Goal: Task Accomplishment & Management: Use online tool/utility

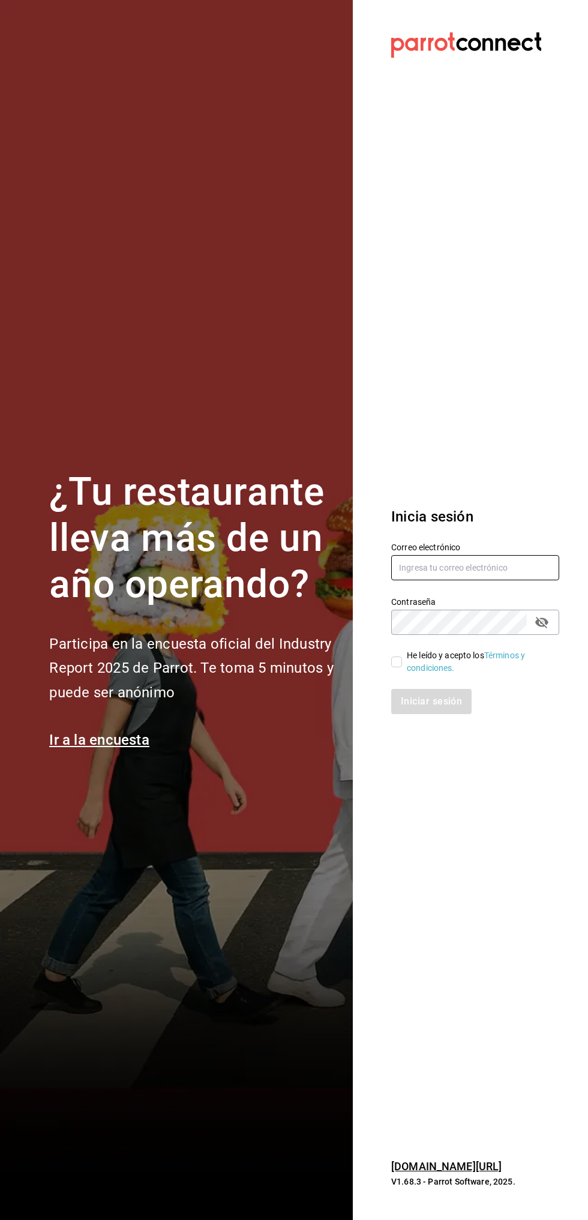
click at [474, 567] on input "text" at bounding box center [475, 567] width 168 height 25
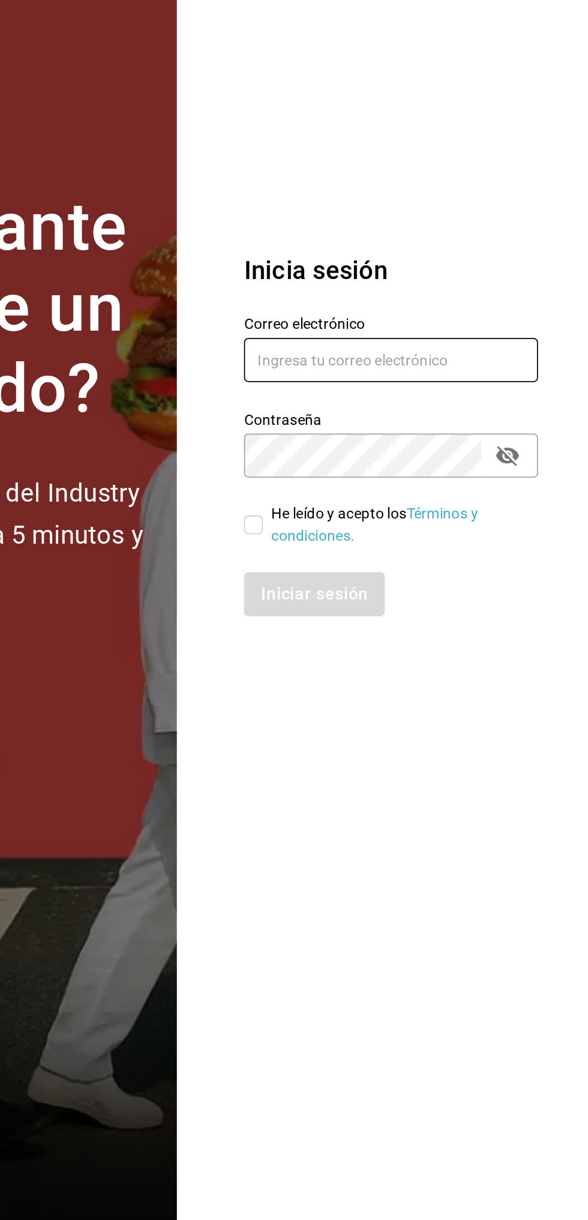
type input "R"
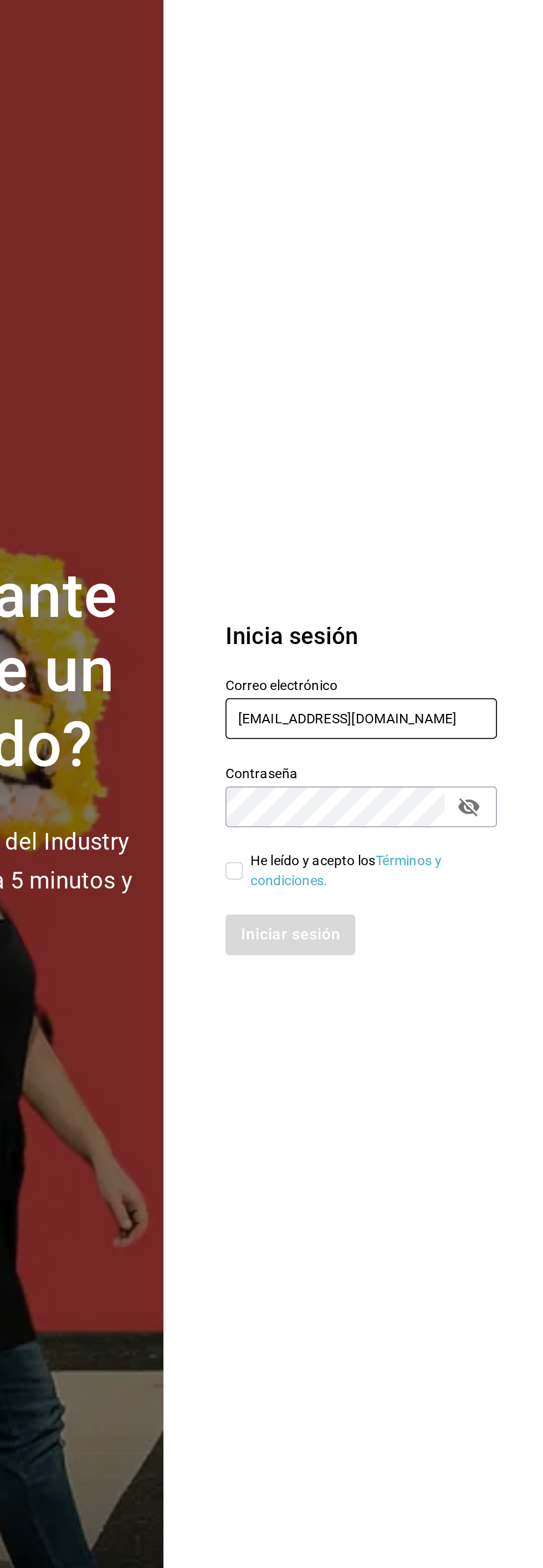
type input "rawrburger@hotmail.com"
click at [461, 577] on section "Datos incorrectos. Verifica que tu Correo o Contraseña estén bien escritos. Ini…" at bounding box center [434, 784] width 217 height 1568
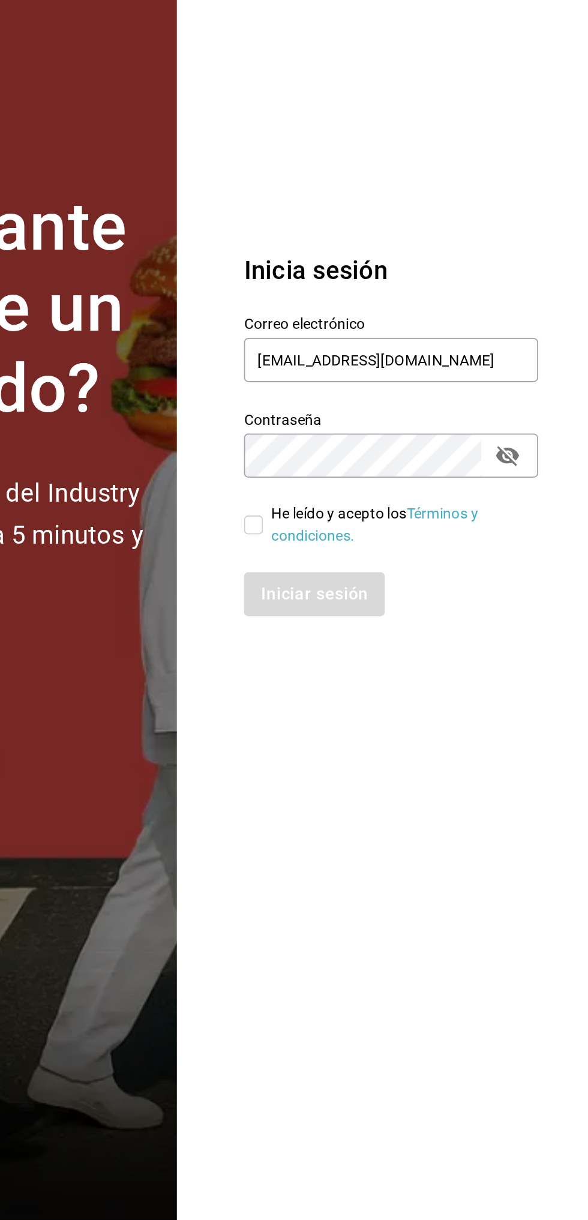
click at [467, 861] on section "Datos incorrectos. Verifica que tu Correo o Contraseña estén bien escritos. Ini…" at bounding box center [470, 610] width 235 height 1220
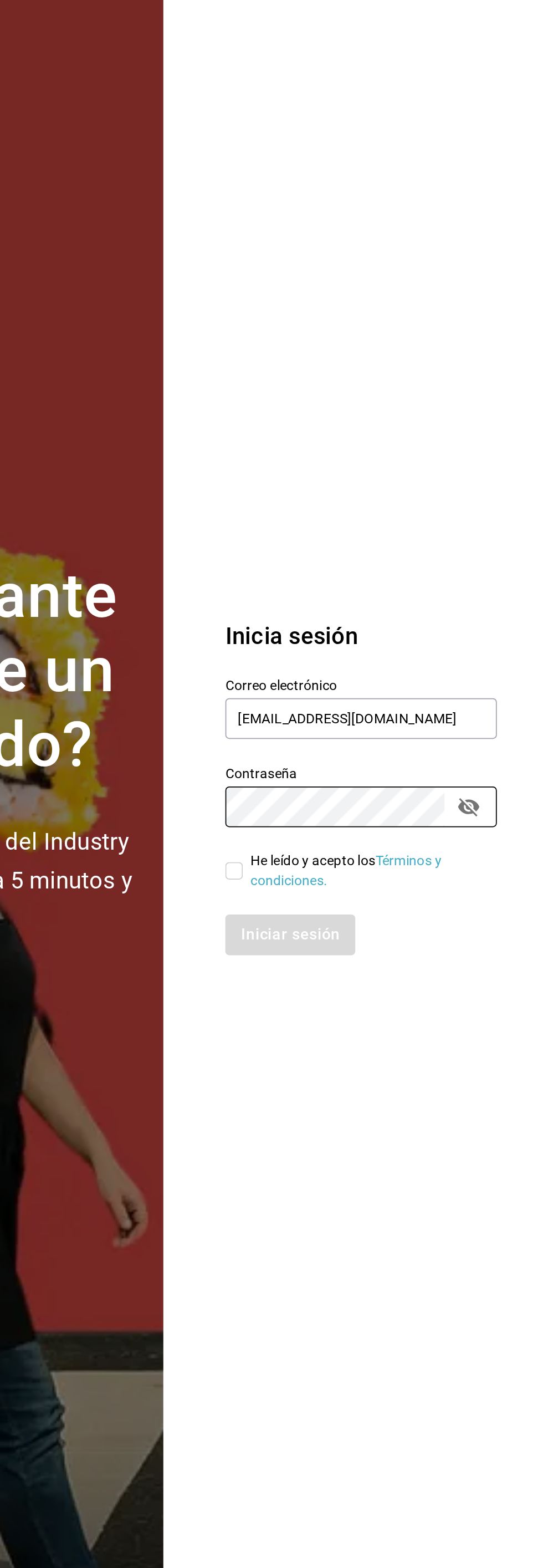
click at [501, 581] on section "Datos incorrectos. Verifica que tu Correo o Contraseña estén bien escritos. Ini…" at bounding box center [434, 784] width 217 height 1568
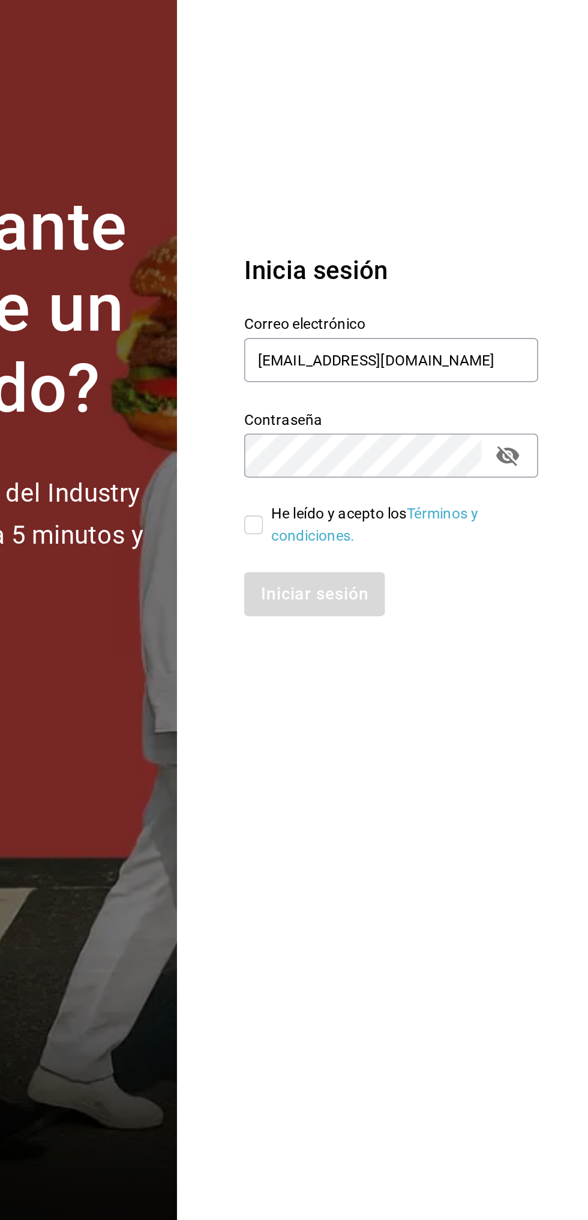
click at [550, 865] on section "Datos incorrectos. Verifica que tu Correo o Contraseña estén bien escritos. Ini…" at bounding box center [470, 610] width 235 height 1220
click at [548, 629] on icon "passwordField" at bounding box center [541, 622] width 14 height 14
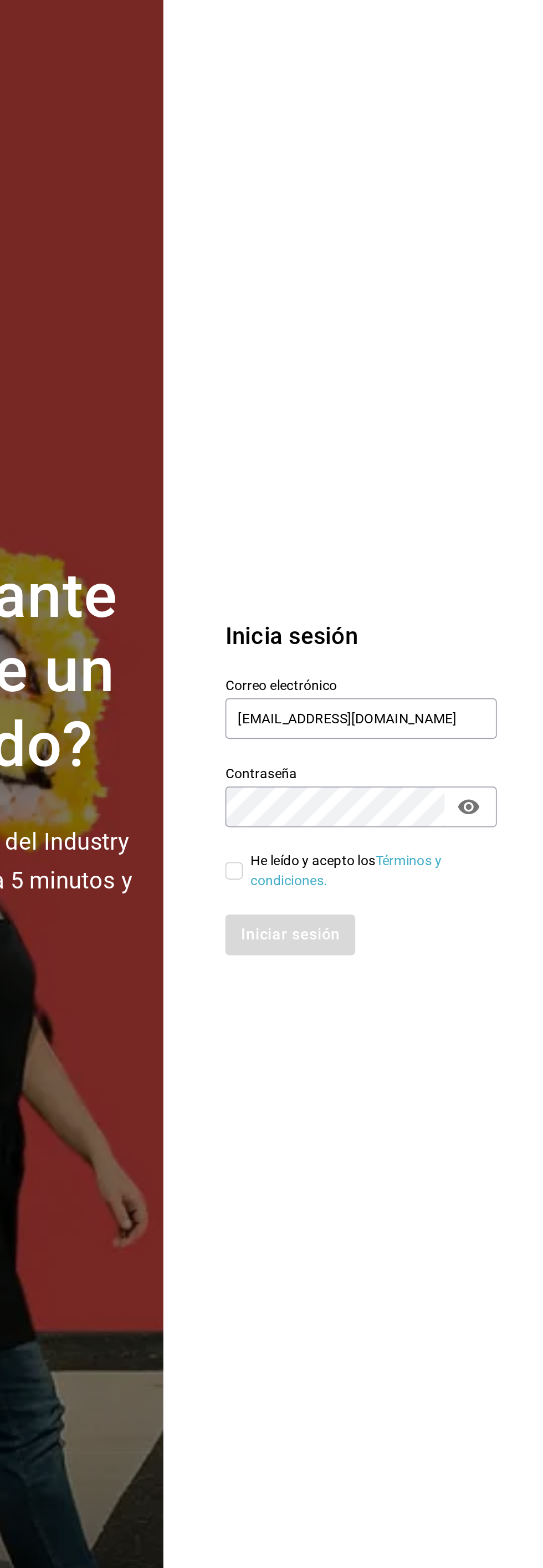
click at [370, 609] on section "Datos incorrectos. Verifica que tu Correo o Contraseña estén bien escritos. Ini…" at bounding box center [434, 784] width 217 height 1568
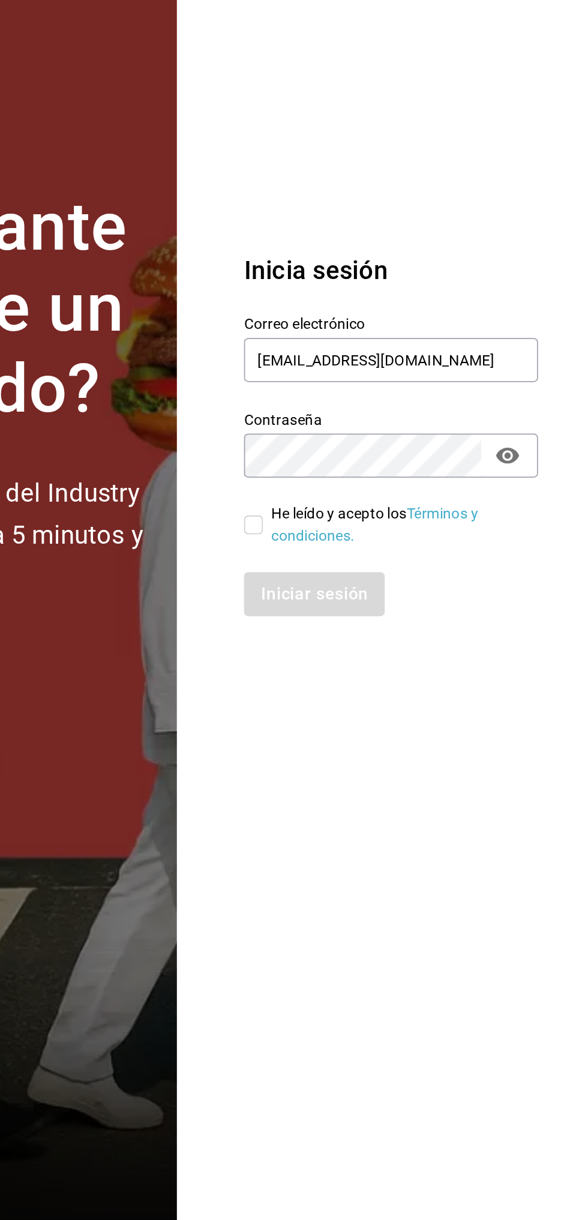
click at [472, 697] on div "Iniciar sesión" at bounding box center [475, 701] width 168 height 25
click at [398, 665] on input "He leído y acepto los Términos y condiciones." at bounding box center [396, 661] width 11 height 11
checkbox input "true"
click at [431, 697] on button "Iniciar sesión" at bounding box center [432, 701] width 82 height 25
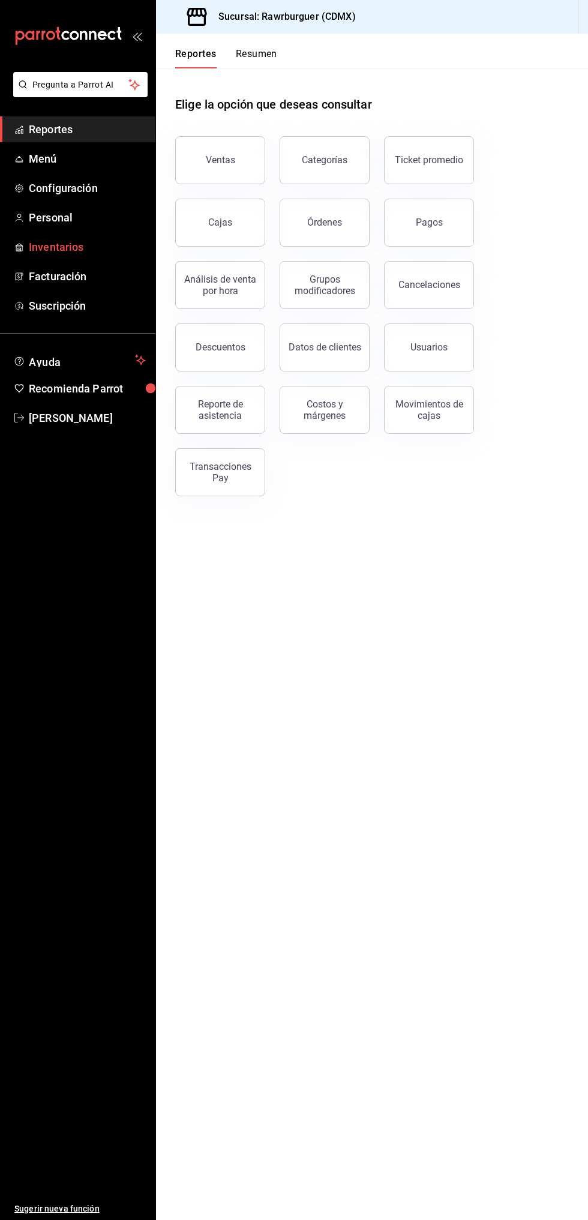
click at [73, 247] on span "Inventarios" at bounding box center [87, 247] width 117 height 16
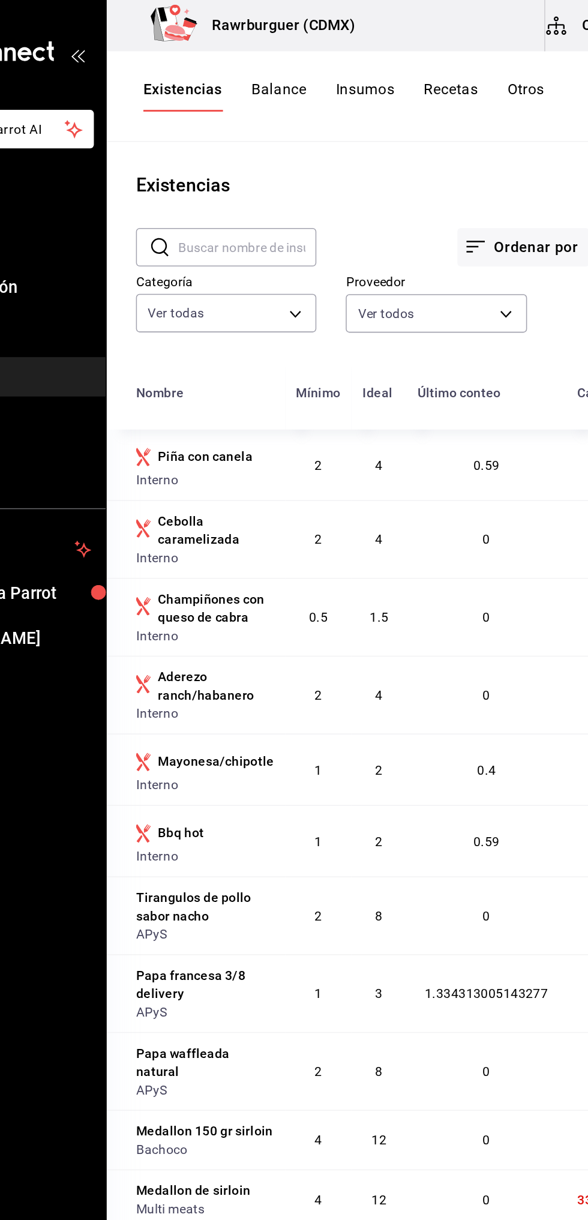
click at [197, 259] on div "Nombre" at bounding box center [190, 258] width 31 height 10
click at [266, 203] on body "Pregunta a Parrot AI Reportes Menú Configuración Personal Inventarios Facturaci…" at bounding box center [294, 605] width 588 height 1211
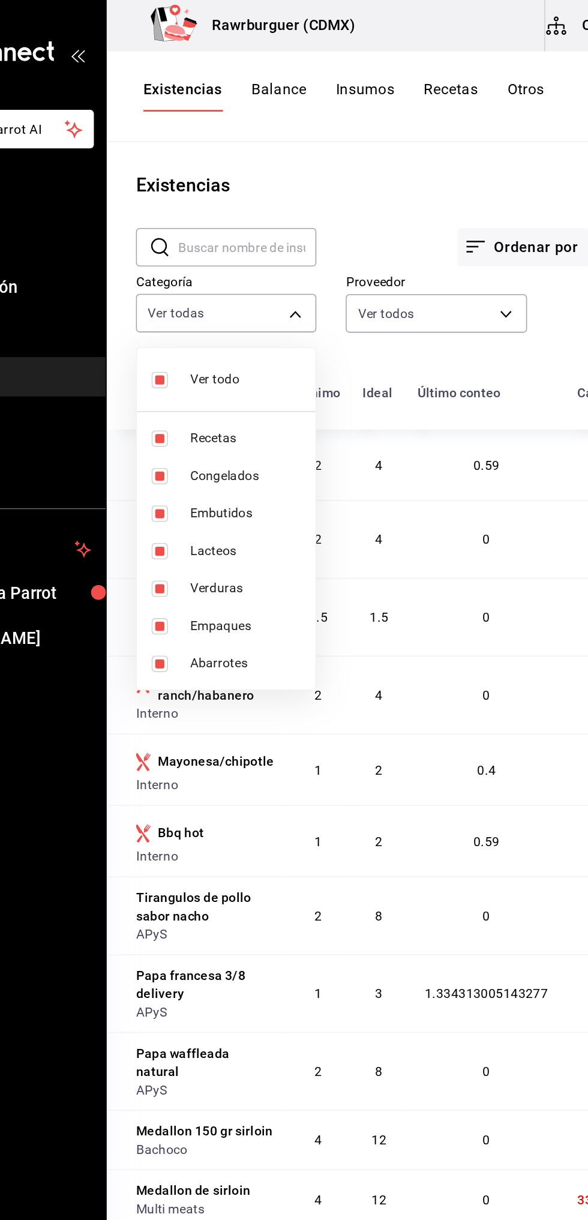
click at [231, 286] on span "Recetas" at bounding box center [247, 287] width 73 height 13
type input "42255995-e26d-4a7c-a2e3-c9fbf1698238,6c921682-6bb5-4528-a32a-8e64d2fceb19,1c845…"
checkbox input "false"
click at [236, 310] on span "Congelados" at bounding box center [247, 311] width 73 height 13
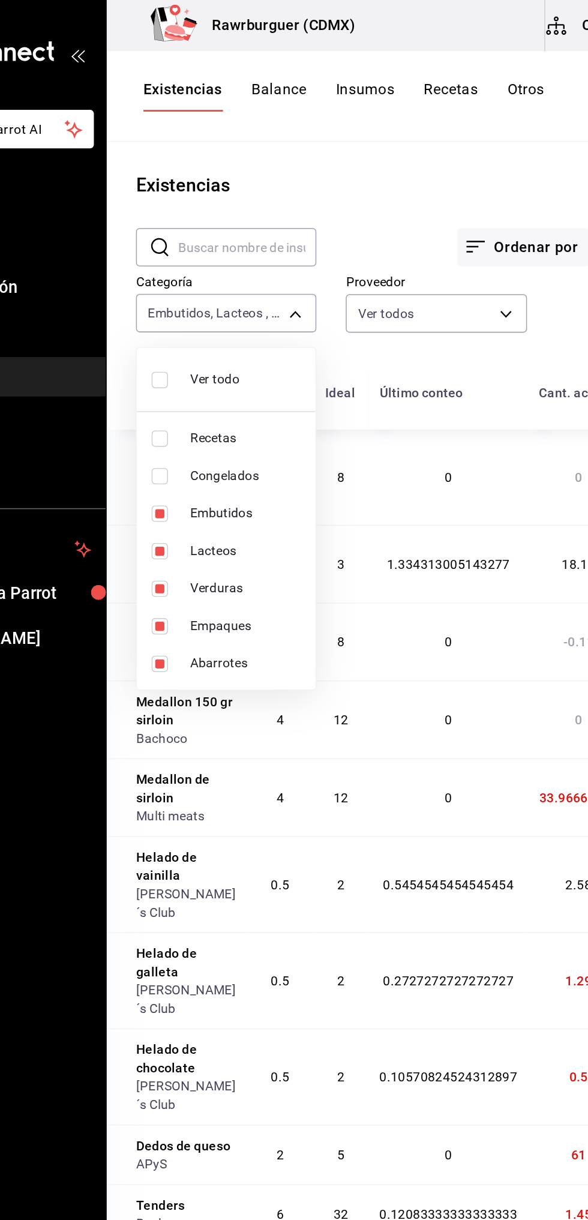
click at [239, 337] on span "Embutidos" at bounding box center [247, 336] width 73 height 13
type input "1c8450d0-9b8d-4a54-ad0c-ac7342ab9b92,a8835c84-3271-4c0a-901d-b64cf3fd94d4,bbb8c…"
checkbox input "false"
click at [192, 336] on input "checkbox" at bounding box center [190, 336] width 11 height 11
checkbox input "true"
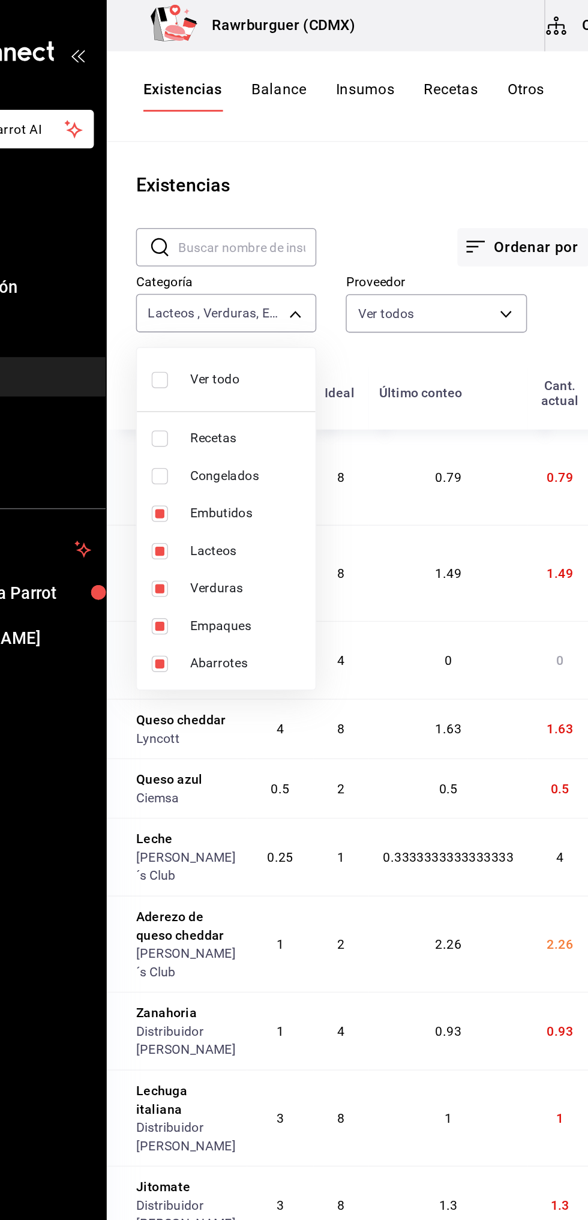
click at [208, 346] on li "Embutidos" at bounding box center [234, 336] width 117 height 25
type input "1c8450d0-9b8d-4a54-ad0c-ac7342ab9b92,a8835c84-3271-4c0a-901d-b64cf3fd94d4,bbb8c…"
click at [193, 336] on input "checkbox" at bounding box center [190, 336] width 11 height 11
checkbox input "true"
click at [202, 346] on li "Embutidos" at bounding box center [234, 336] width 117 height 25
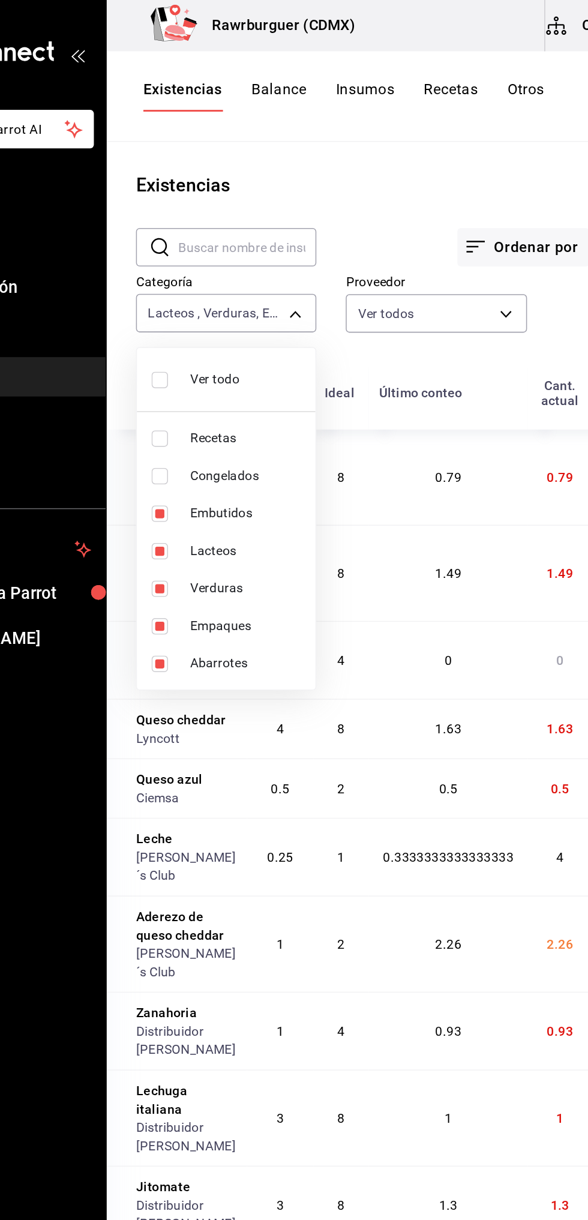
type input "1c8450d0-9b8d-4a54-ad0c-ac7342ab9b92,a8835c84-3271-4c0a-901d-b64cf3fd94d4,bbb8c…"
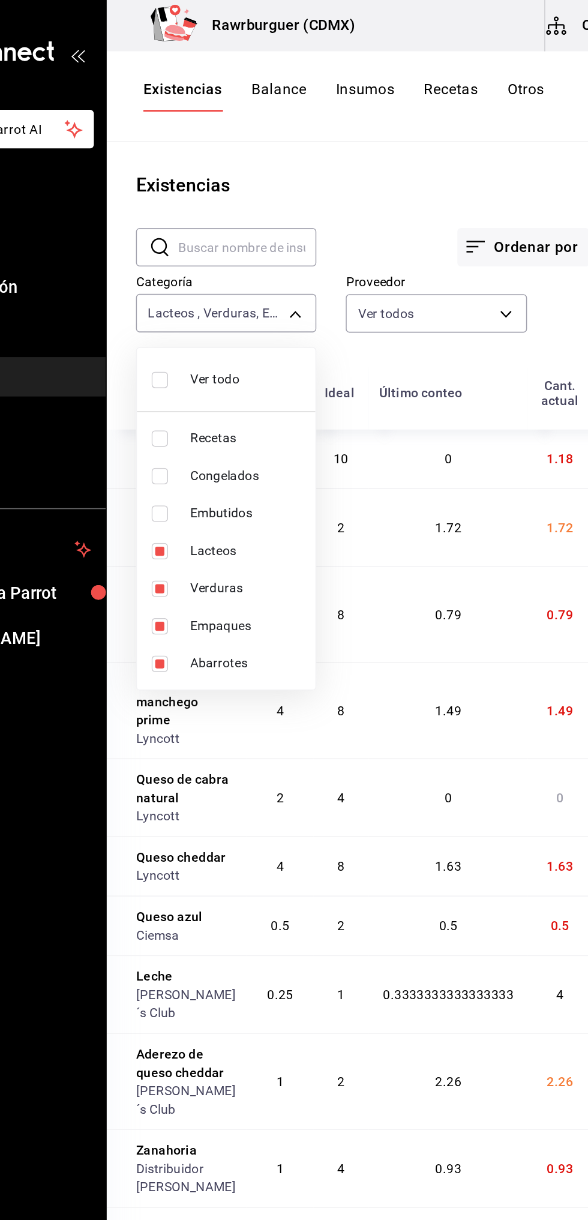
click at [193, 336] on input "checkbox" at bounding box center [190, 336] width 11 height 11
checkbox input "true"
type input "1c8450d0-9b8d-4a54-ad0c-ac7342ab9b92,a8835c84-3271-4c0a-901d-b64cf3fd94d4,bbb8c…"
click at [192, 335] on input "checkbox" at bounding box center [190, 336] width 11 height 11
checkbox input "false"
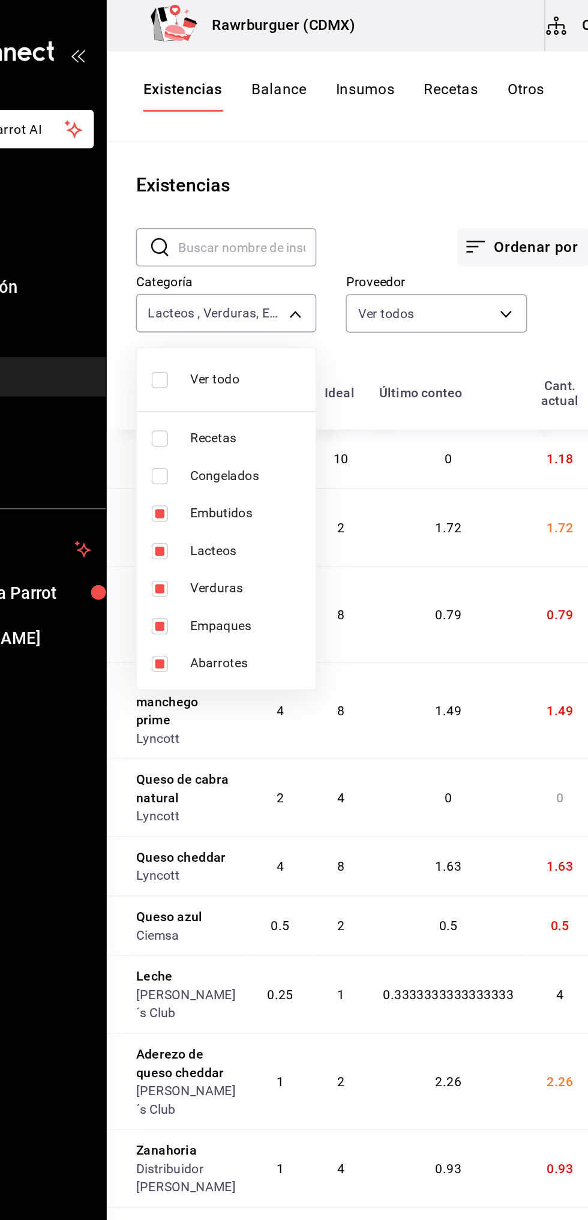
type input "1c8450d0-9b8d-4a54-ad0c-ac7342ab9b92,a8835c84-3271-4c0a-901d-b64cf3fd94d4,bbb8c…"
click at [192, 335] on input "checkbox" at bounding box center [190, 336] width 11 height 11
checkbox input "true"
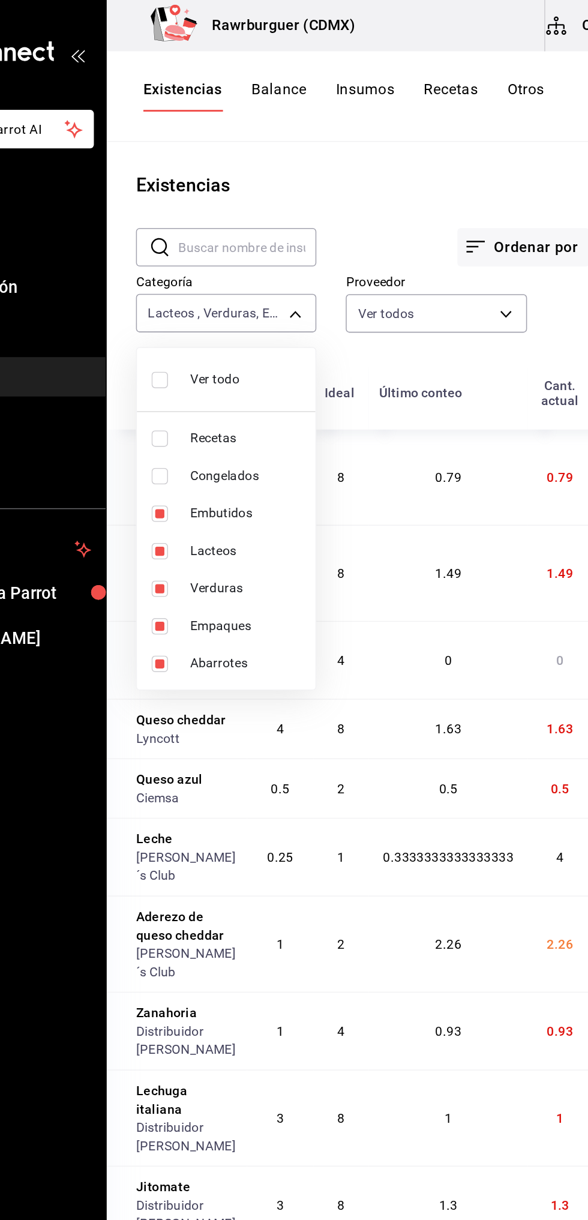
click at [191, 311] on input "checkbox" at bounding box center [190, 312] width 11 height 11
checkbox input "true"
click at [195, 287] on input "checkbox" at bounding box center [190, 287] width 11 height 11
checkbox input "true"
type input "1c8450d0-9b8d-4a54-ad0c-ac7342ab9b92,a8835c84-3271-4c0a-901d-b64cf3fd94d4,bbb8c…"
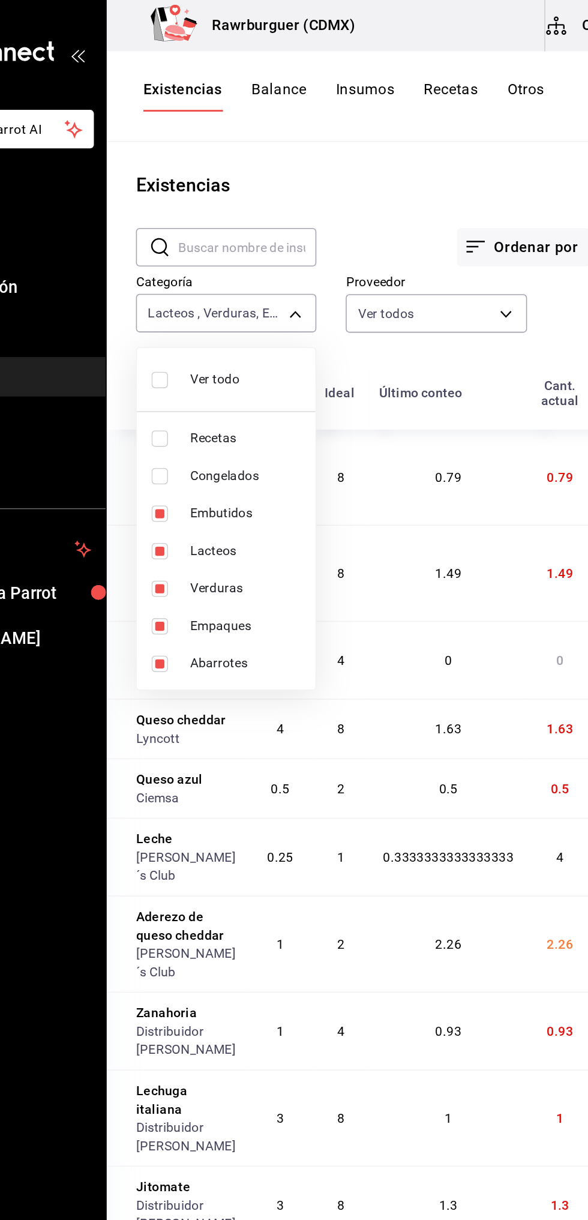
checkbox input "true"
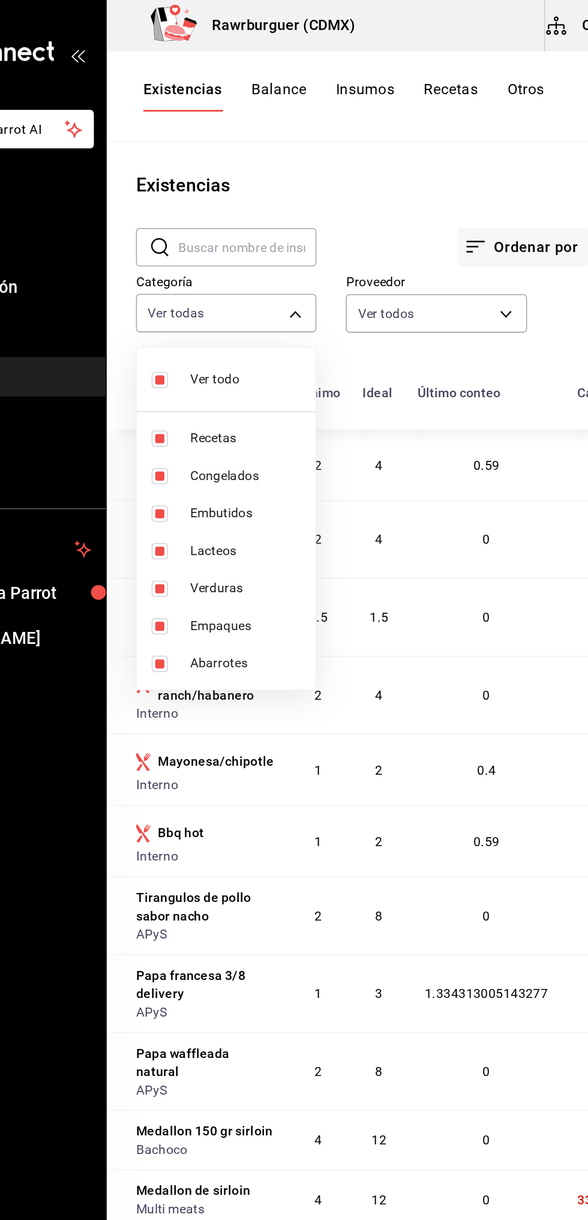
click at [252, 162] on div at bounding box center [294, 610] width 588 height 1220
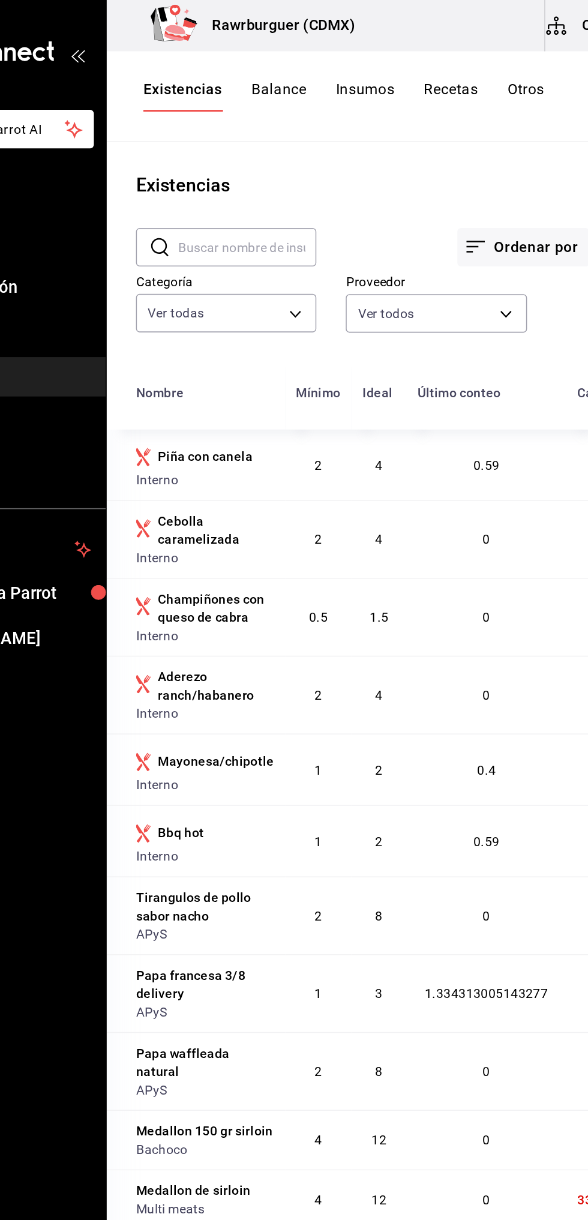
click at [261, 161] on input "text" at bounding box center [248, 162] width 91 height 24
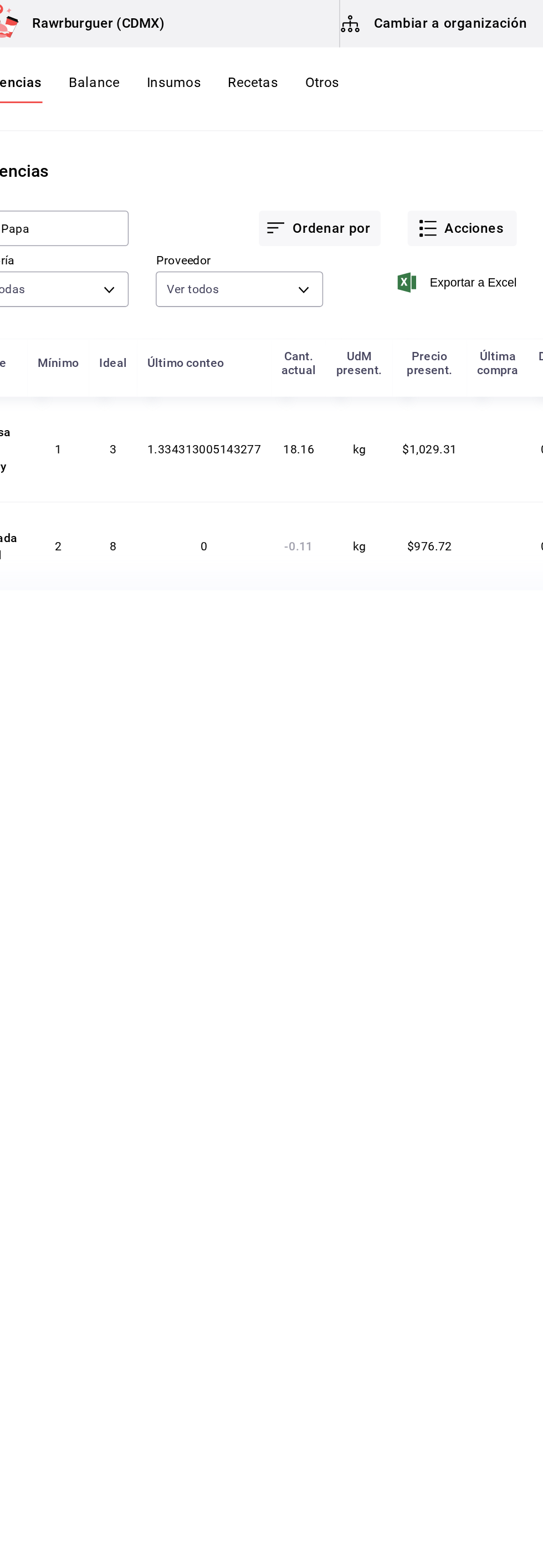
click at [223, 148] on input "Papa" at bounding box center [229, 150] width 84 height 22
type input "P"
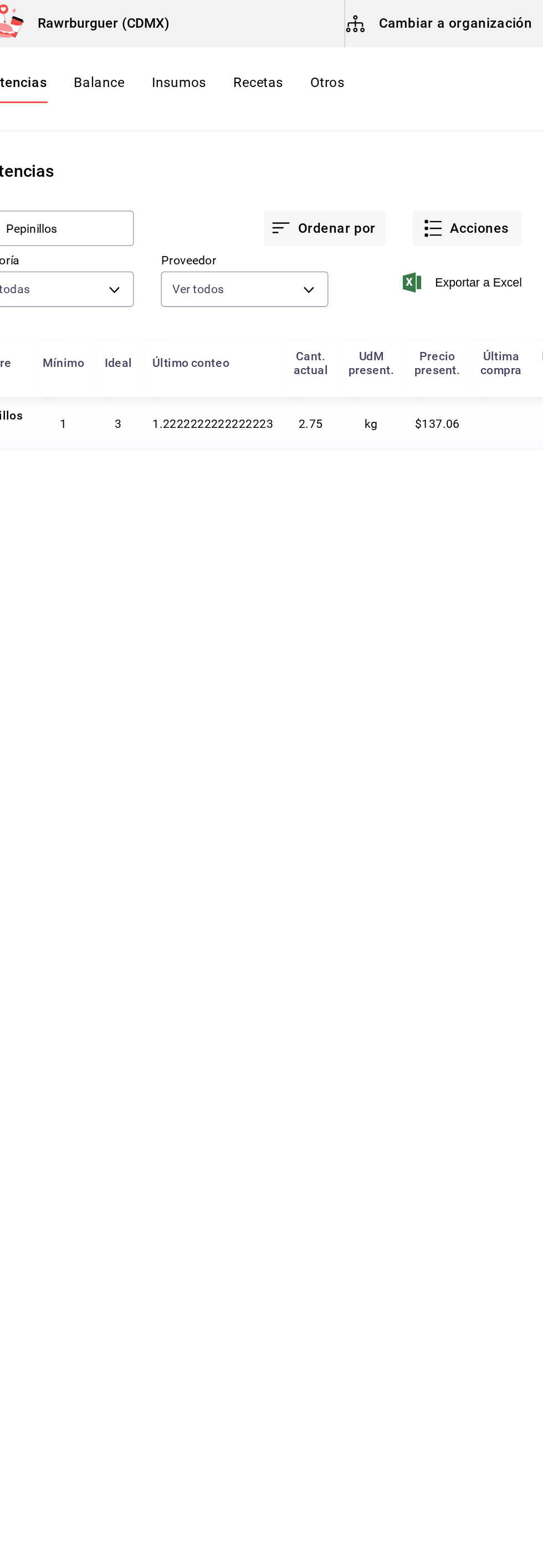
click at [241, 150] on input "Pepinillos" at bounding box center [229, 150] width 84 height 22
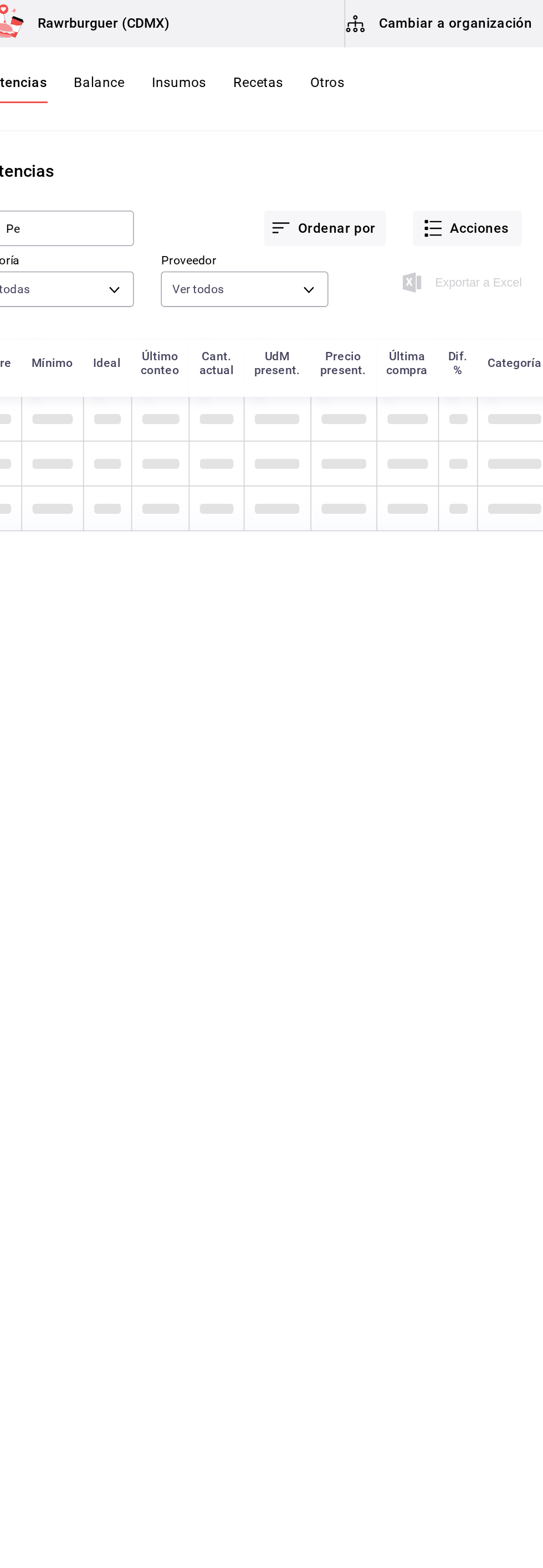
type input "P"
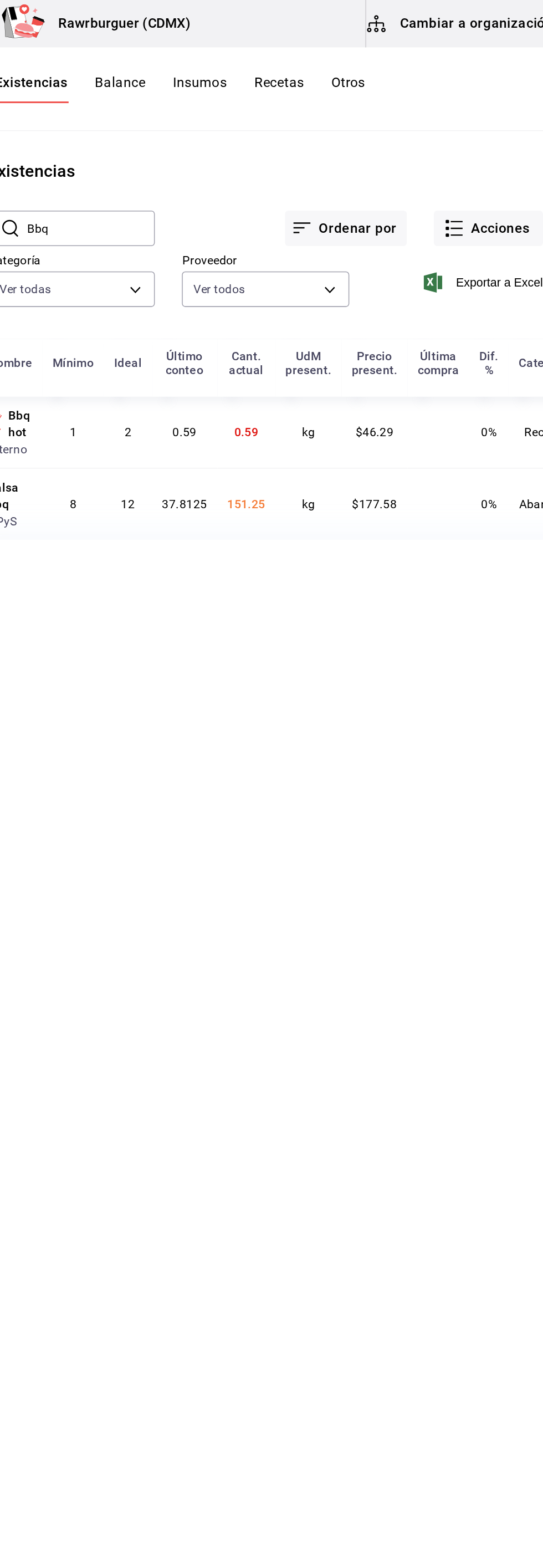
click at [257, 152] on input "Bbq" at bounding box center [229, 150] width 84 height 22
type input "B"
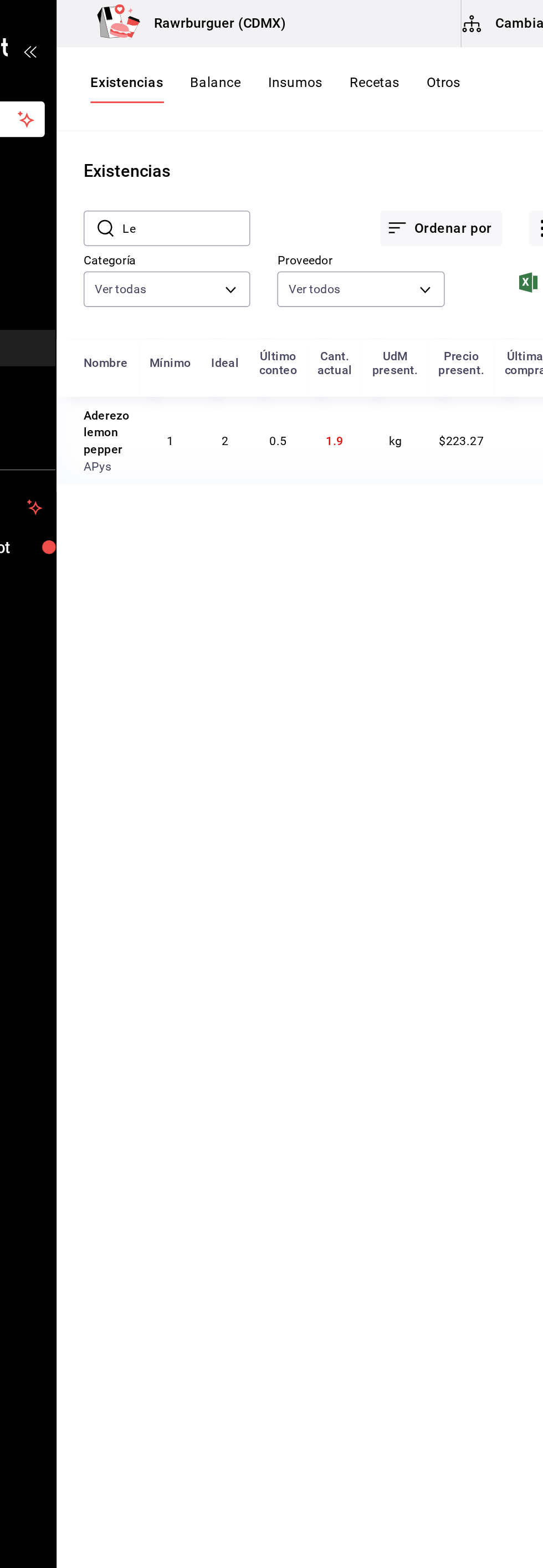
type input "L"
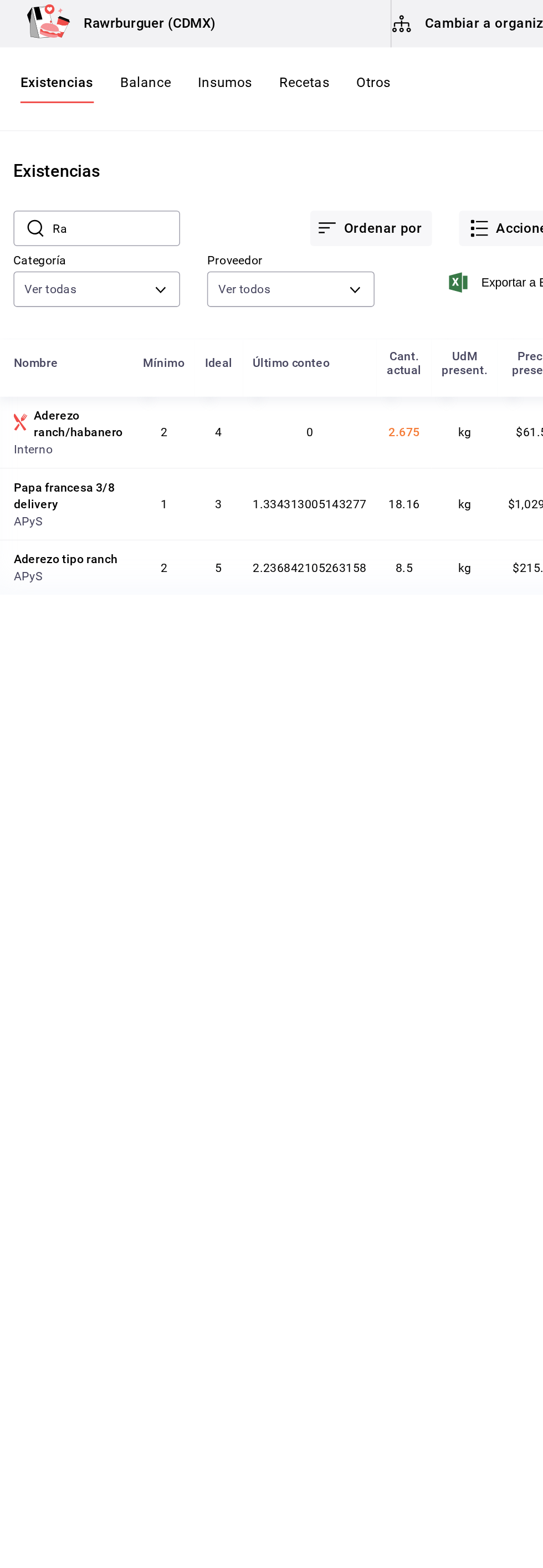
type input "R"
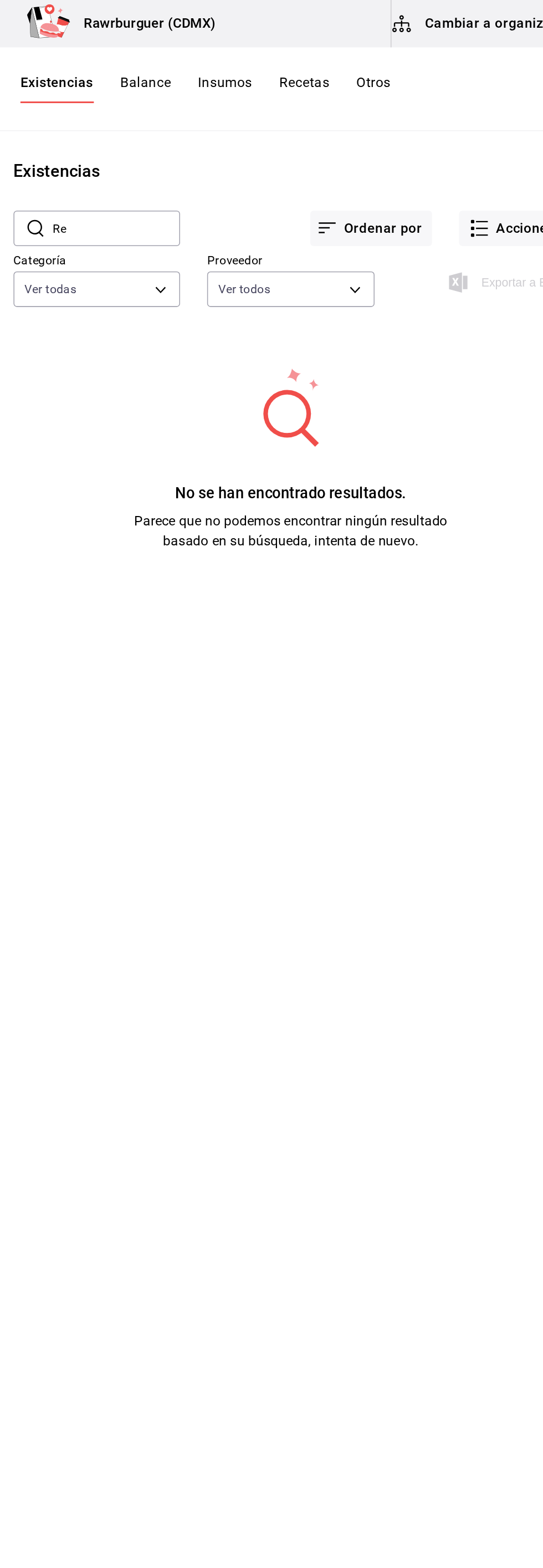
type input "R"
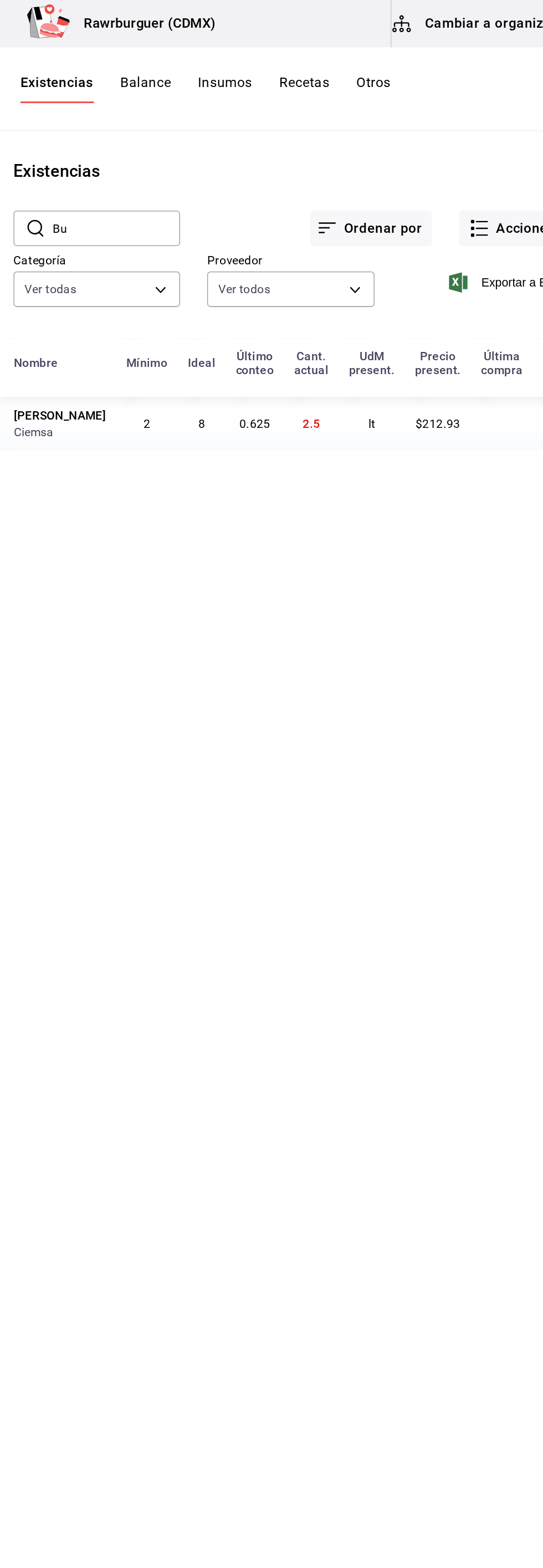
type input "B"
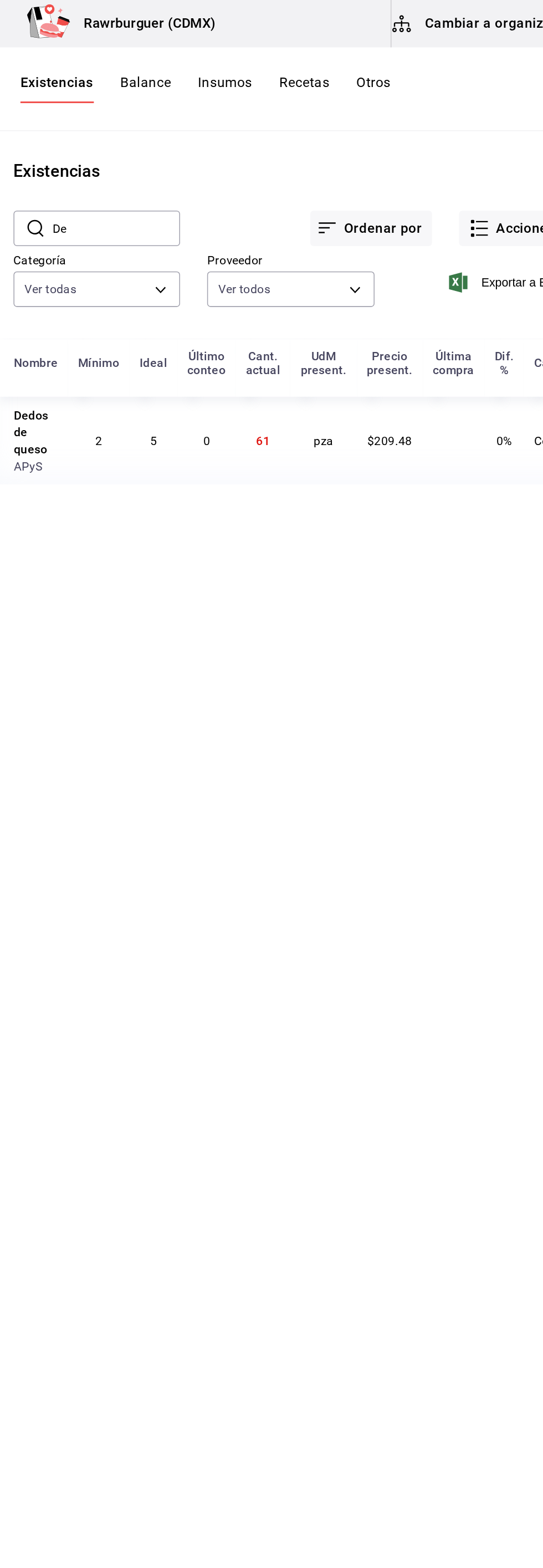
type input "D"
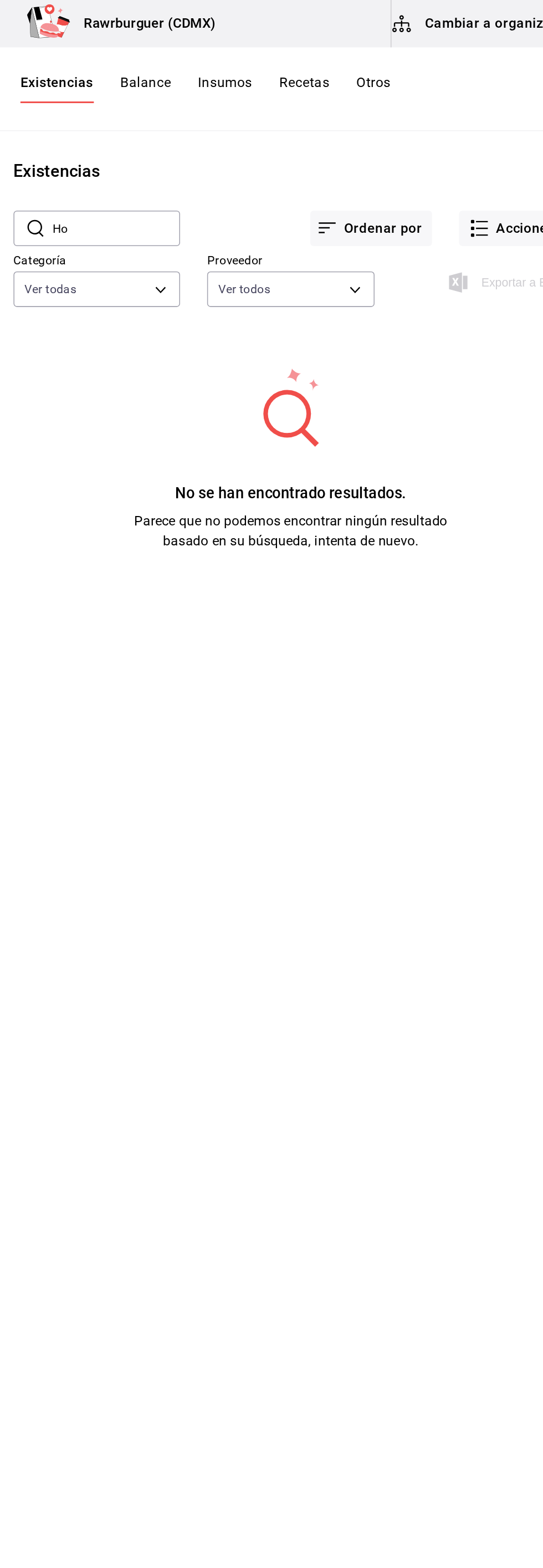
type input "H"
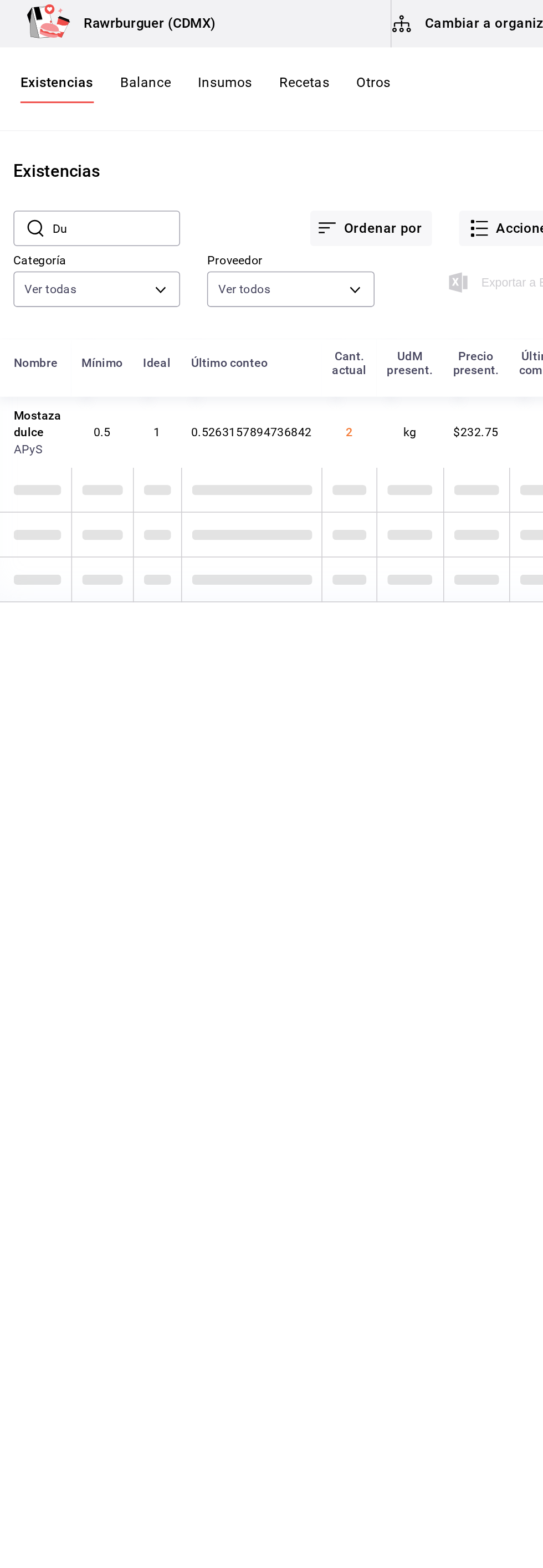
type input "D"
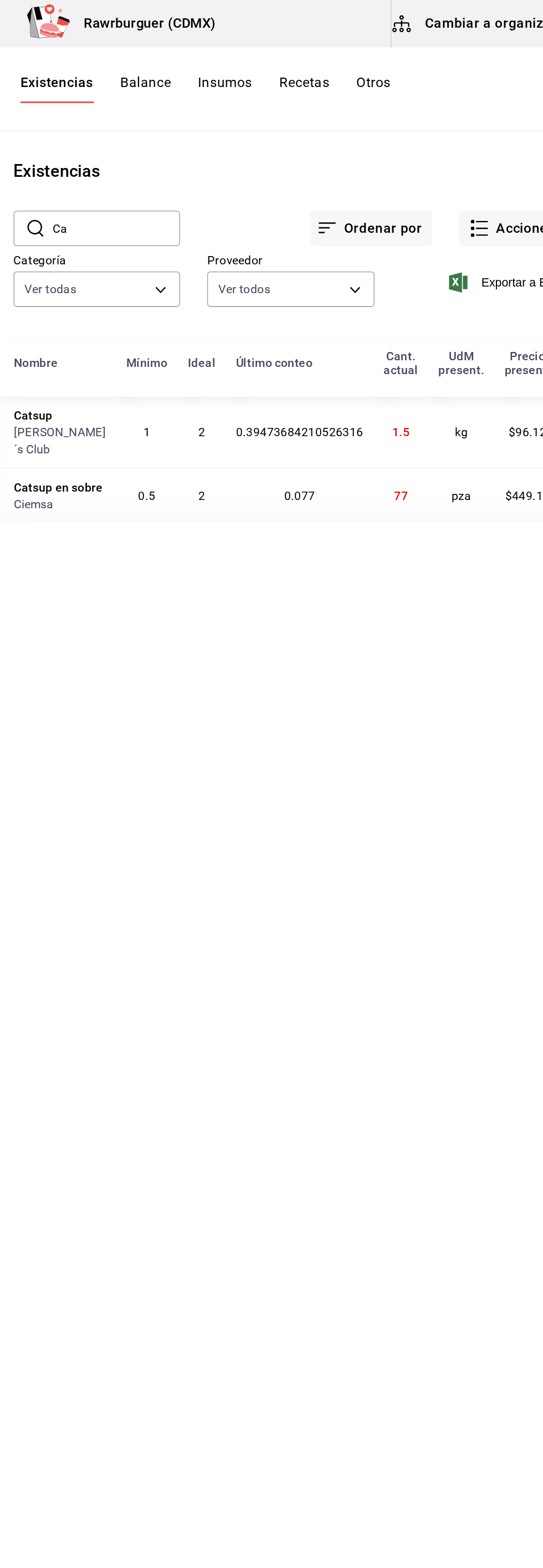
type input "C"
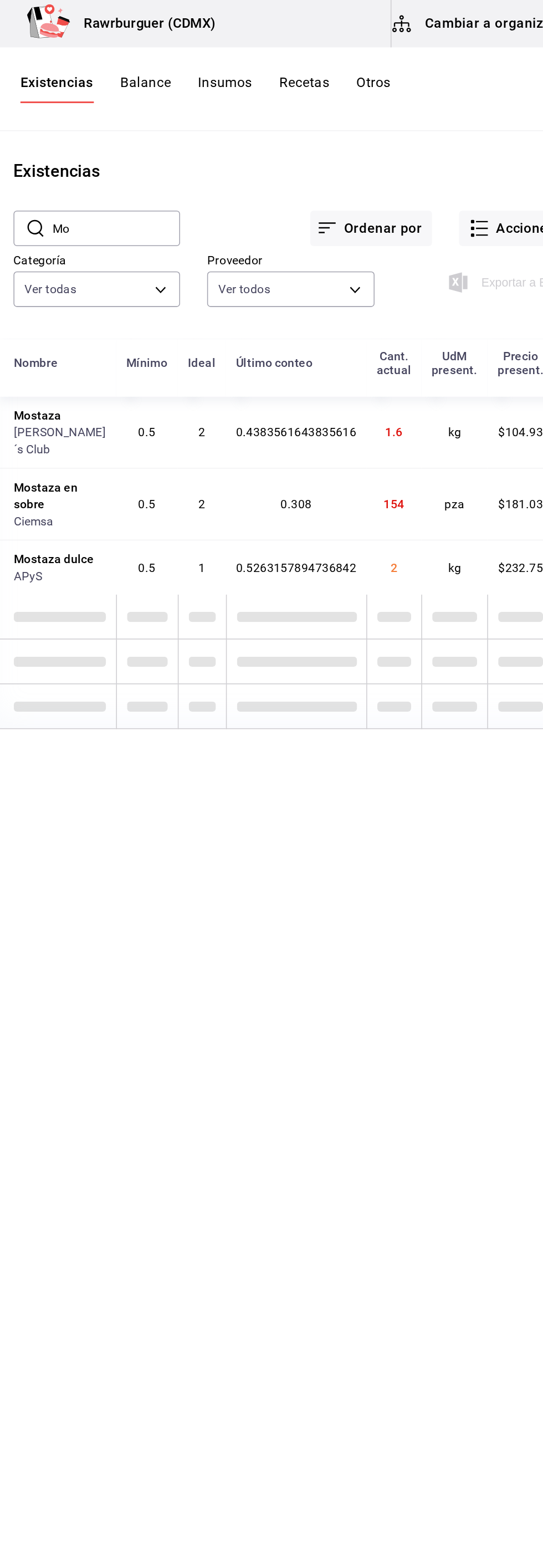
type input "M"
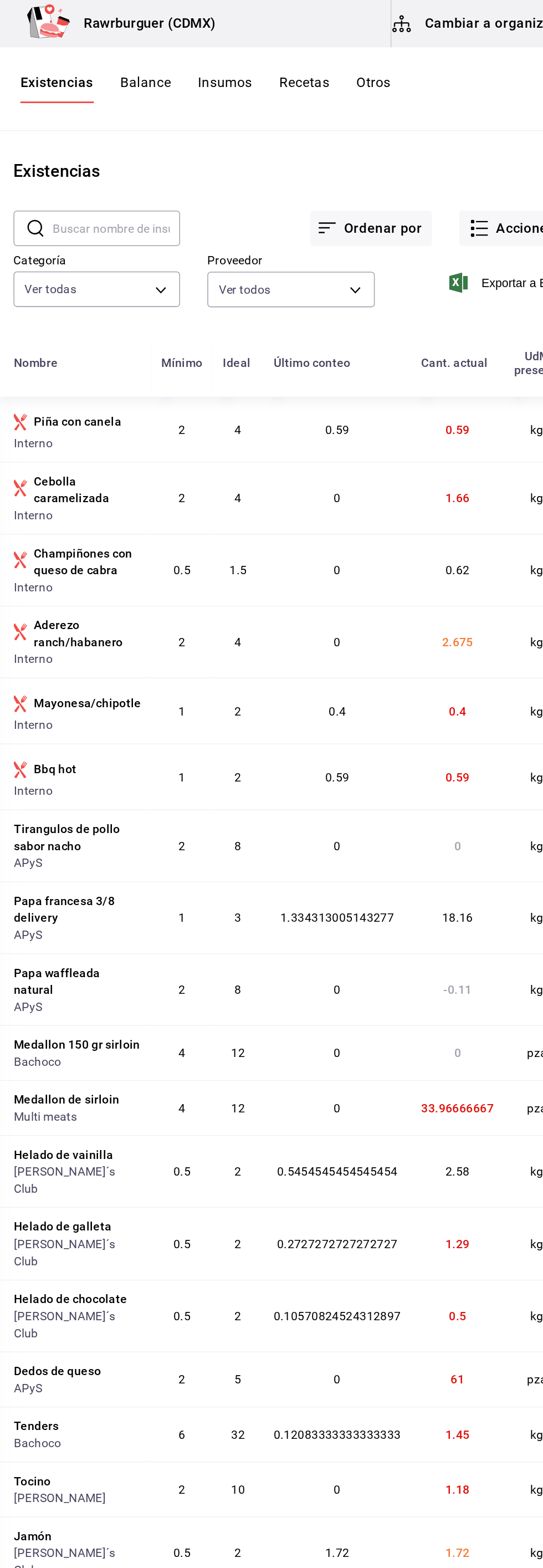
click at [243, 152] on input "text" at bounding box center [229, 150] width 84 height 22
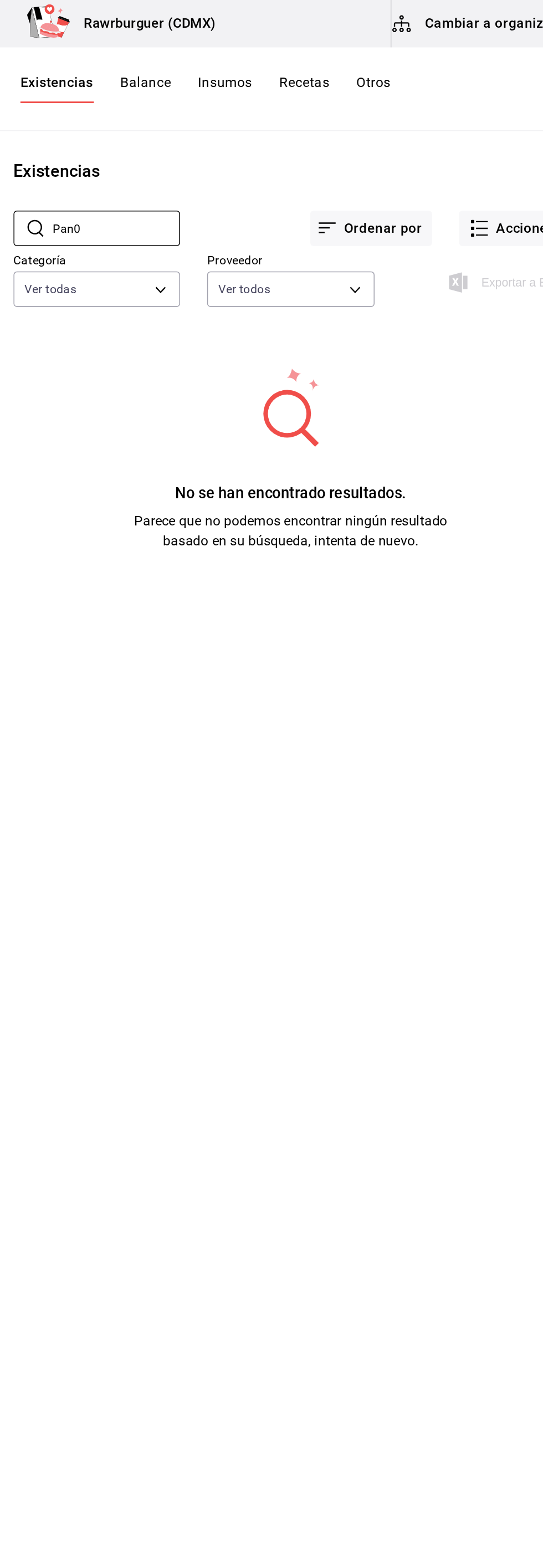
type input "Pan0"
click at [506, 354] on div "No se han encontrado resultados. Parece que no podemos encontrar ningún resulta…" at bounding box center [344, 300] width 399 height 121
